Goal: Transaction & Acquisition: Purchase product/service

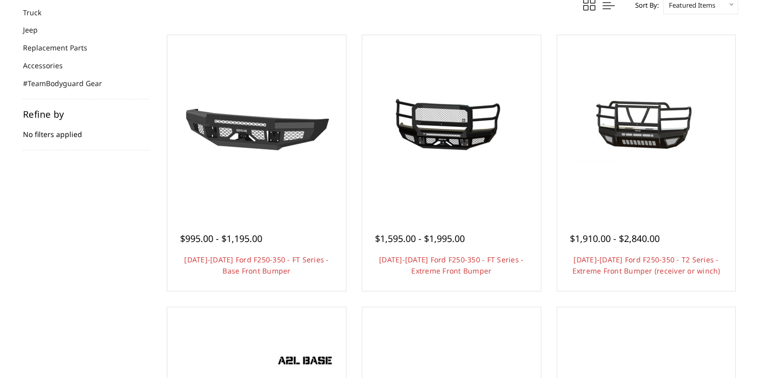
scroll to position [99, 0]
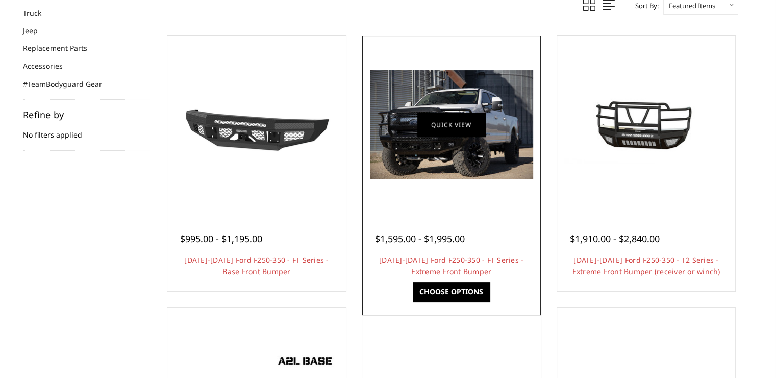
click at [455, 124] on link "Quick view" at bounding box center [451, 125] width 68 height 24
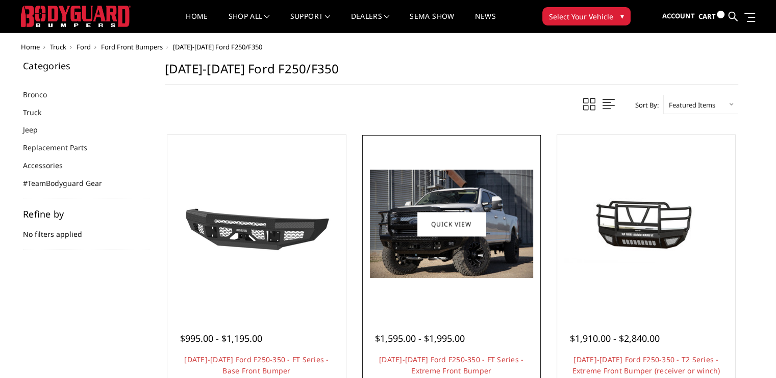
click at [456, 287] on div at bounding box center [451, 224] width 173 height 173
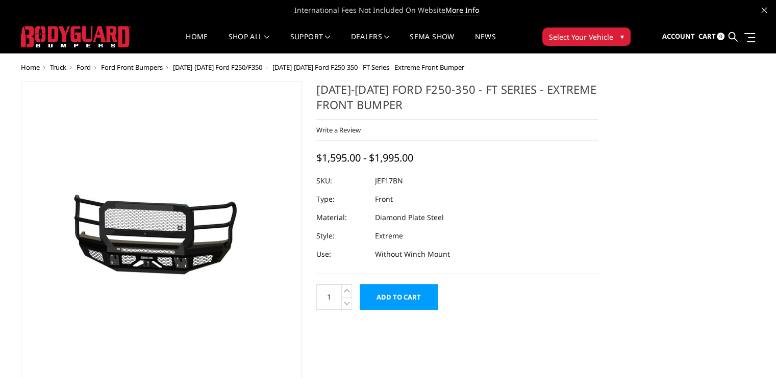
scroll to position [35, 0]
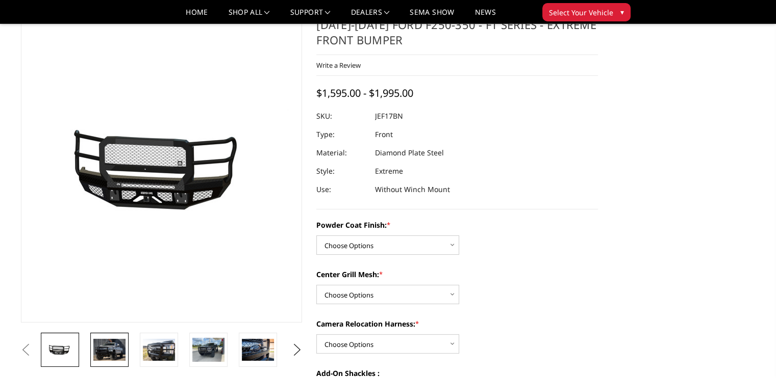
click at [98, 352] on img at bounding box center [109, 349] width 32 height 21
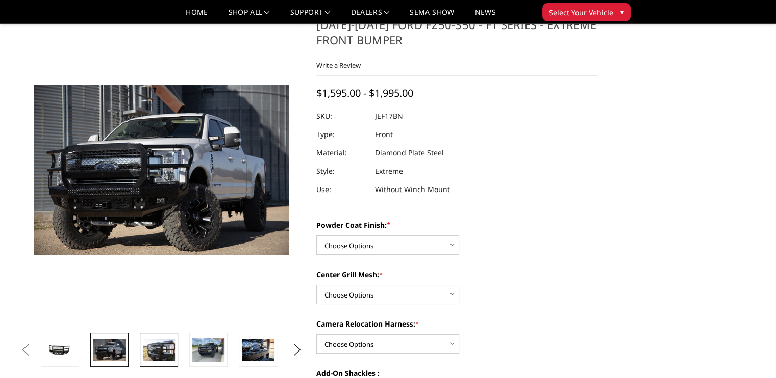
click at [153, 350] on img at bounding box center [159, 349] width 32 height 21
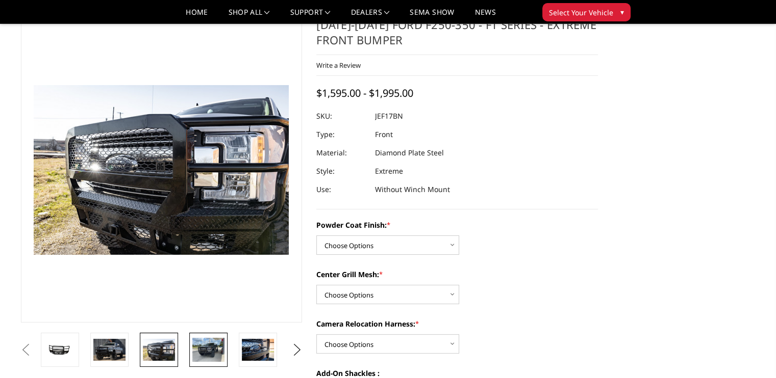
click at [198, 351] on img at bounding box center [208, 350] width 32 height 24
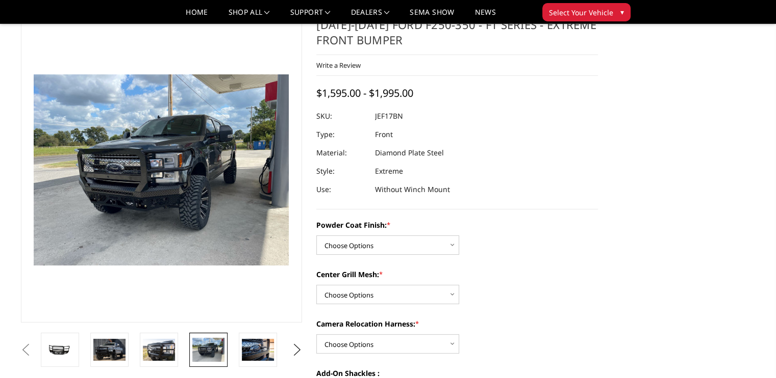
click at [238, 347] on li at bounding box center [261, 350] width 49 height 34
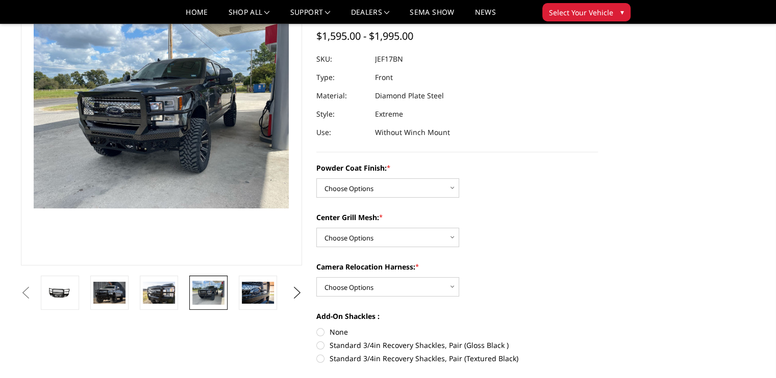
scroll to position [92, 0]
click at [449, 188] on select "Choose Options Bare Metal Gloss Black Powder Coat Textured Black Powder Coat" at bounding box center [387, 188] width 143 height 19
select select "3222"
click at [316, 179] on select "Choose Options Bare Metal Gloss Black Powder Coat Textured Black Powder Coat" at bounding box center [387, 188] width 143 height 19
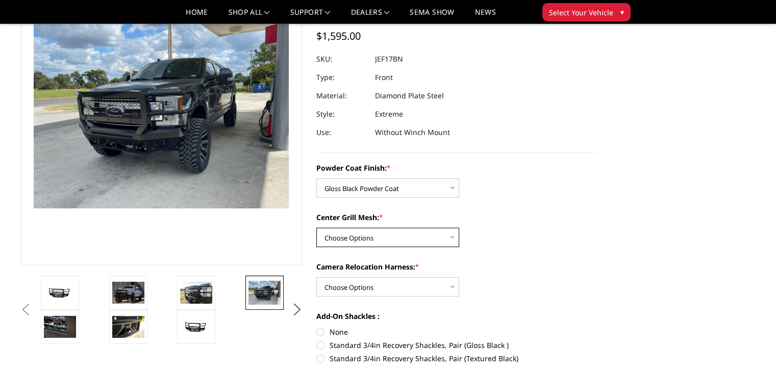
click at [443, 239] on select "Choose Options WITH Expanded Metal in Center Grill WITHOUT Expanded Metal in Ce…" at bounding box center [387, 237] width 143 height 19
select select "3225"
click at [316, 228] on select "Choose Options WITH Expanded Metal in Center Grill WITHOUT Expanded Metal in Ce…" at bounding box center [387, 237] width 143 height 19
click at [449, 284] on select "Choose Options WITH Camera Relocation Harness WITHOUT Camera Relocation Harness" at bounding box center [387, 286] width 143 height 19
select select "3227"
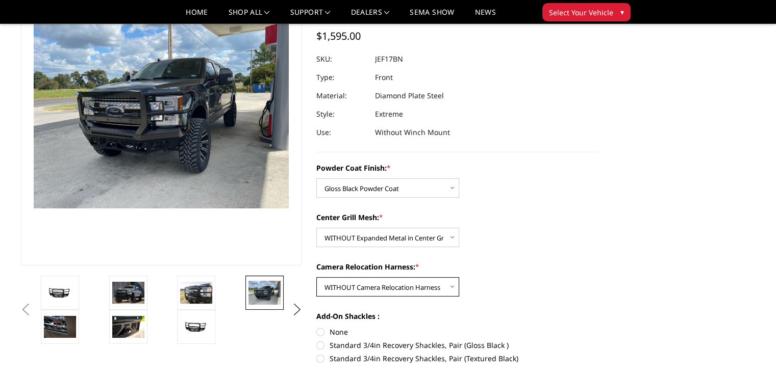
click at [316, 277] on select "Choose Options WITH Camera Relocation Harness WITHOUT Camera Relocation Harness" at bounding box center [387, 286] width 143 height 19
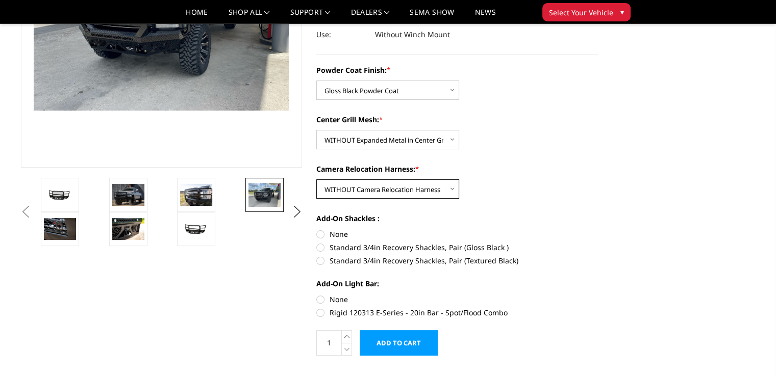
scroll to position [191, 0]
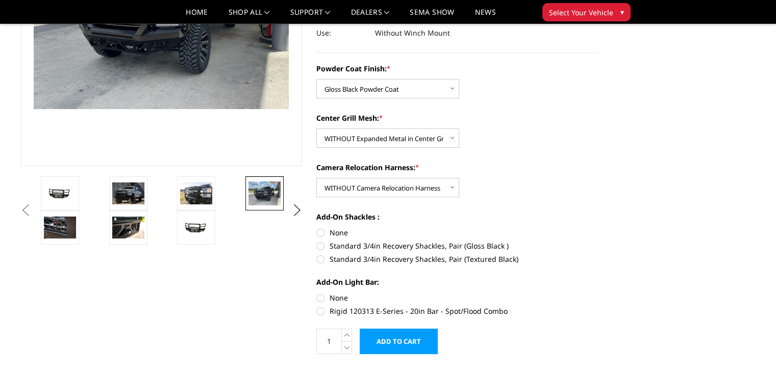
click at [322, 247] on label "Standard 3/4in Recovery Shackles, Pair (Gloss Black )" at bounding box center [457, 246] width 282 height 11
click at [598, 228] on input "Standard 3/4in Recovery Shackles, Pair (Gloss Black )" at bounding box center [598, 227] width 1 height 1
radio input "true"
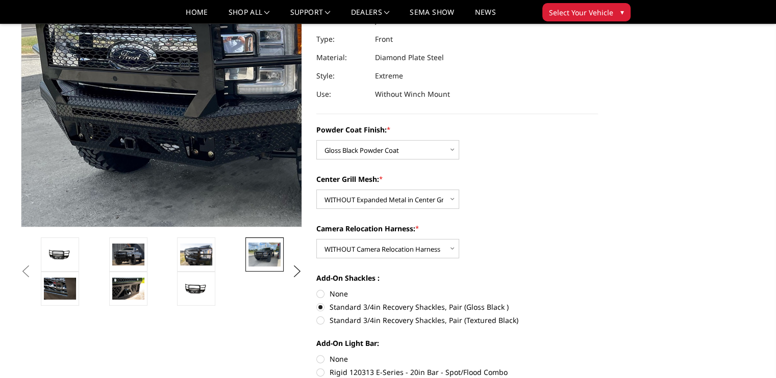
scroll to position [131, 0]
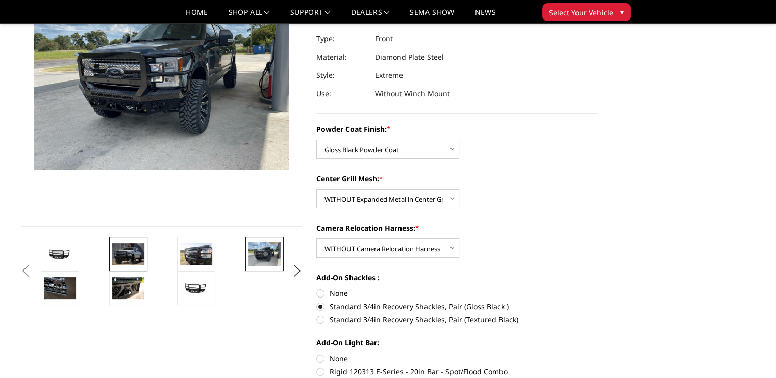
click at [125, 257] on img at bounding box center [128, 253] width 32 height 21
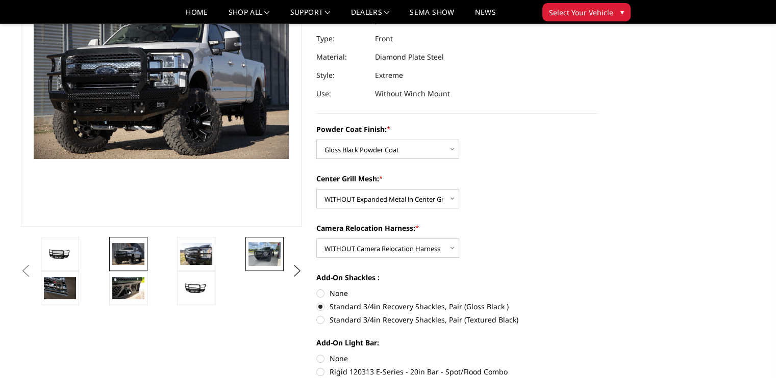
click at [263, 258] on img at bounding box center [264, 254] width 32 height 24
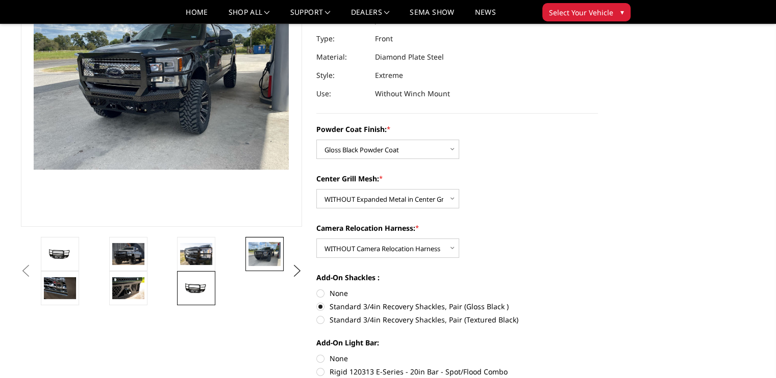
click at [198, 297] on link at bounding box center [196, 288] width 38 height 34
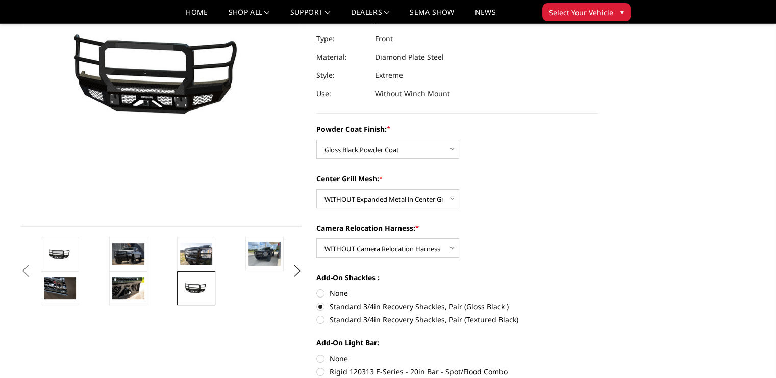
scroll to position [165, 0]
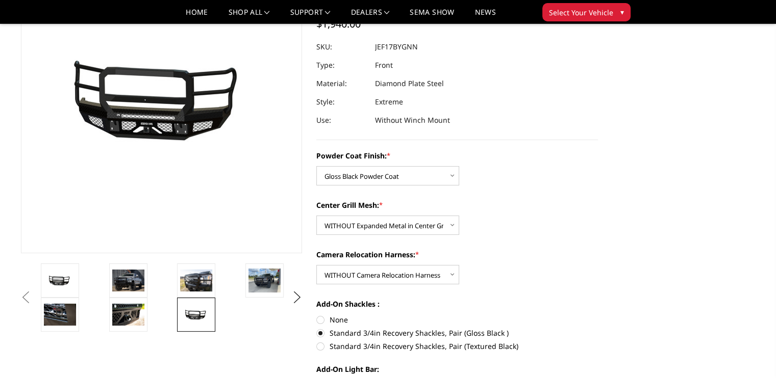
scroll to position [98, 0]
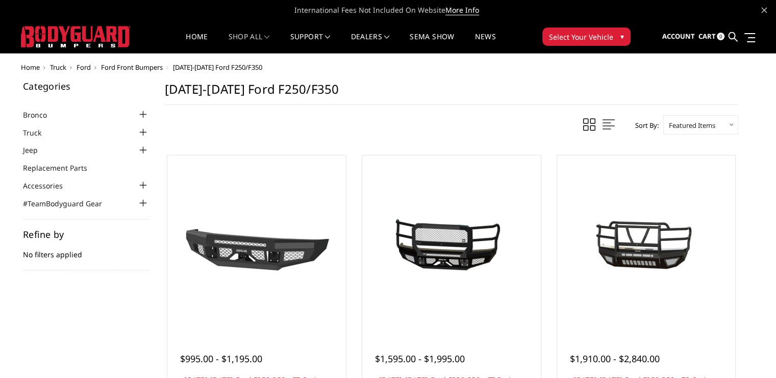
scroll to position [99, 0]
